Goal: Information Seeking & Learning: Learn about a topic

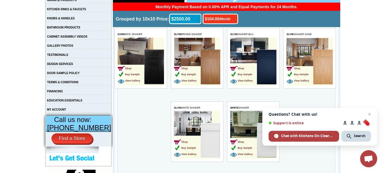
scroll to position [142, 0]
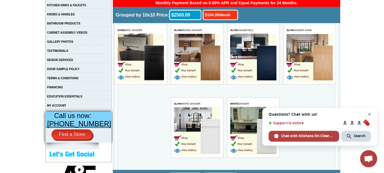
click at [371, 113] on span "Close chat" at bounding box center [369, 114] width 7 height 7
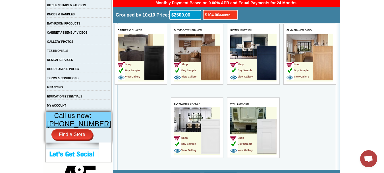
click at [325, 59] on img at bounding box center [323, 62] width 20 height 35
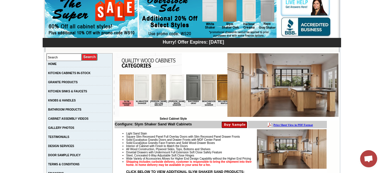
scroll to position [57, 0]
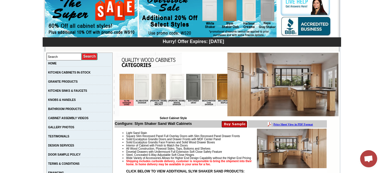
click at [204, 92] on img at bounding box center [208, 87] width 14 height 26
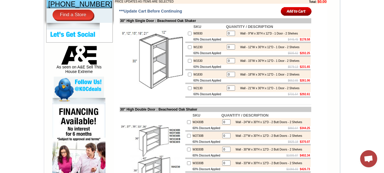
scroll to position [199, 0]
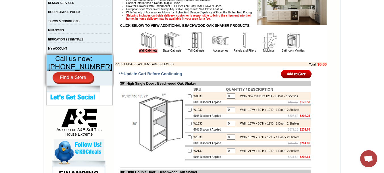
click at [168, 47] on img at bounding box center [172, 40] width 17 height 17
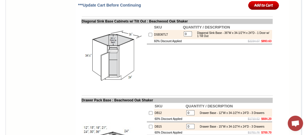
scroll to position [1893, 0]
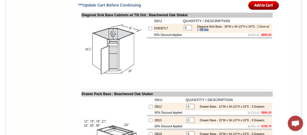
drag, startPoint x: 215, startPoint y: 95, endPoint x: 225, endPoint y: 94, distance: 10.2
click at [225, 31] on div "Diagonal Sink Base - 36"W x 34-1/2"H x 24"D - 1 Door w/ 1 Tilt Out" at bounding box center [232, 28] width 76 height 6
copy div "Tilt Out"
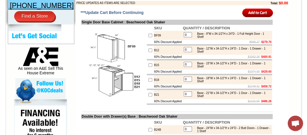
scroll to position [142, 0]
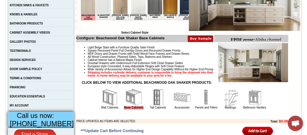
click at [154, 106] on img at bounding box center [157, 97] width 17 height 17
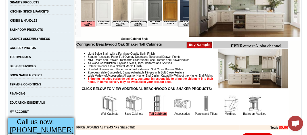
scroll to position [136, 0]
